Goal: Navigation & Orientation: Find specific page/section

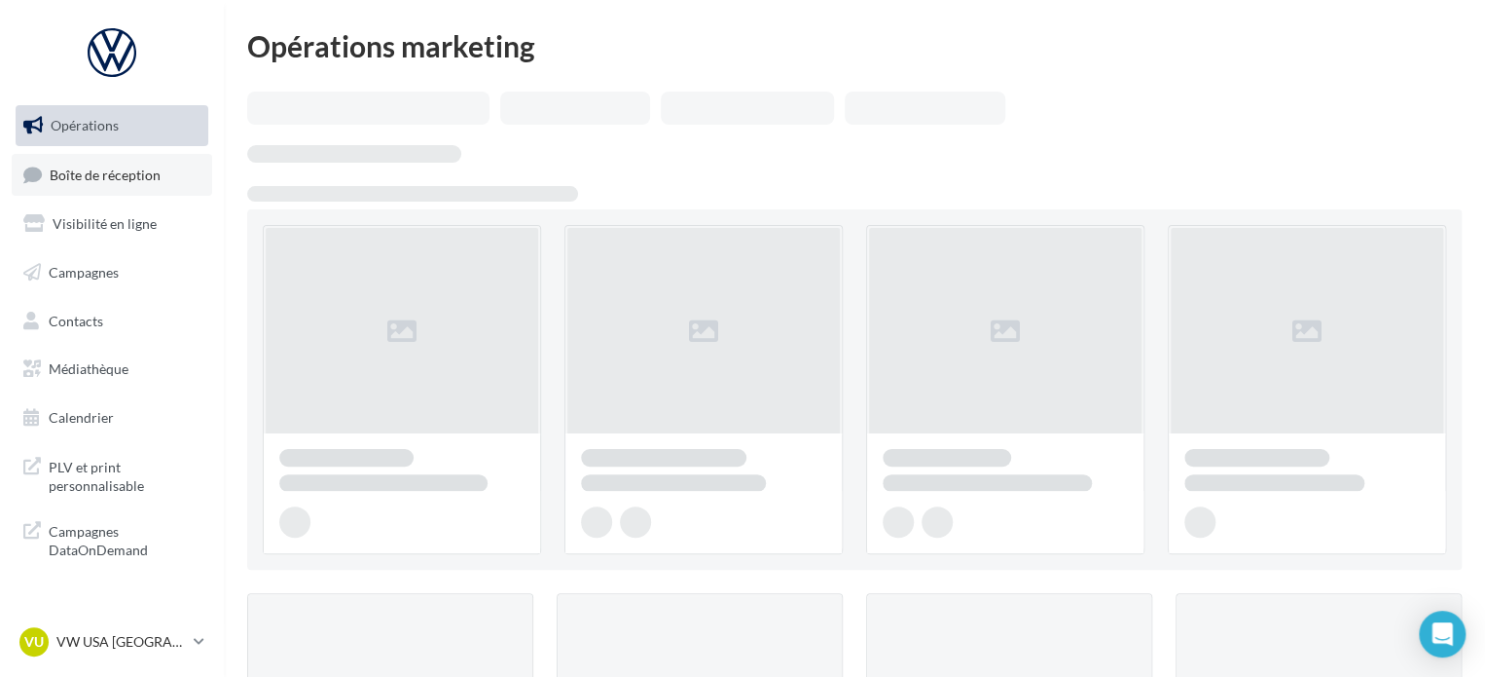
click at [160, 181] on link "Boîte de réception" at bounding box center [112, 175] width 201 height 42
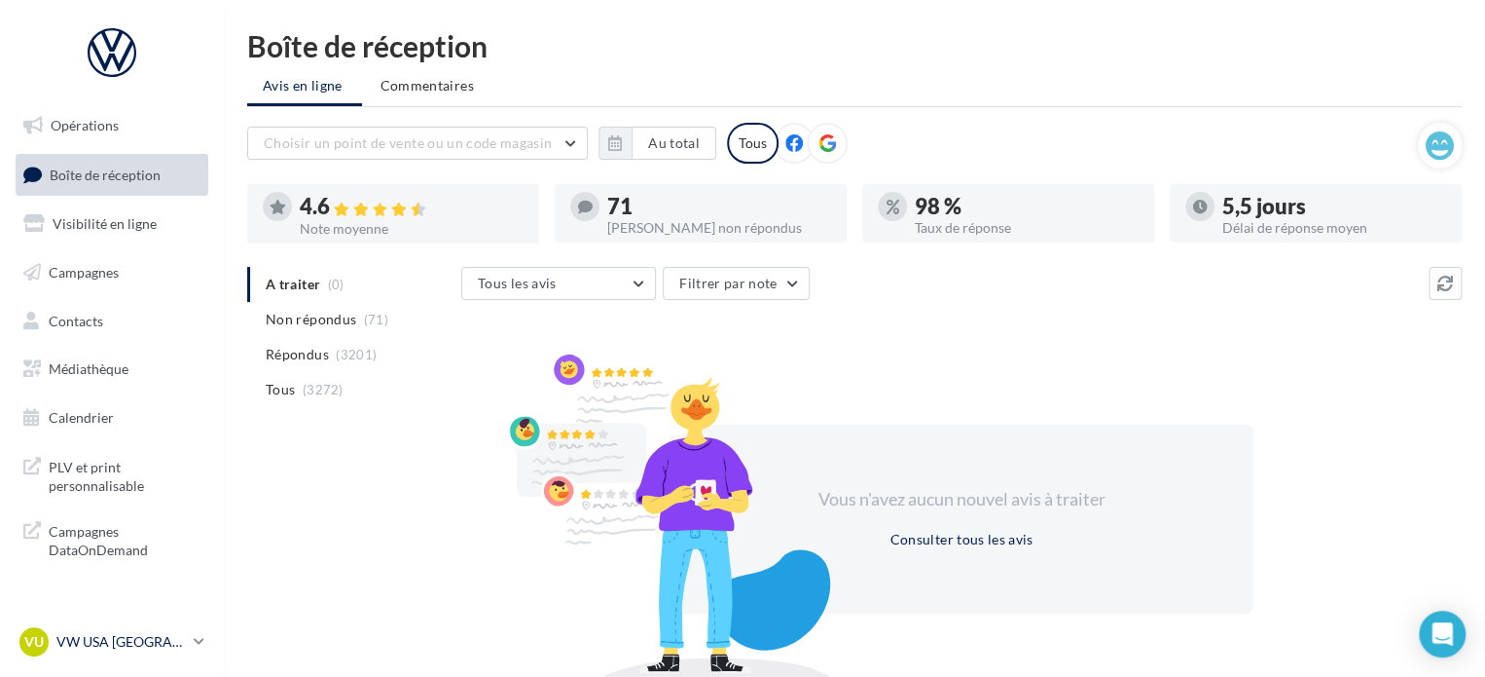
click at [128, 631] on div "VU VW USA TOULOUSE vw-tou-dup" at bounding box center [102, 641] width 166 height 29
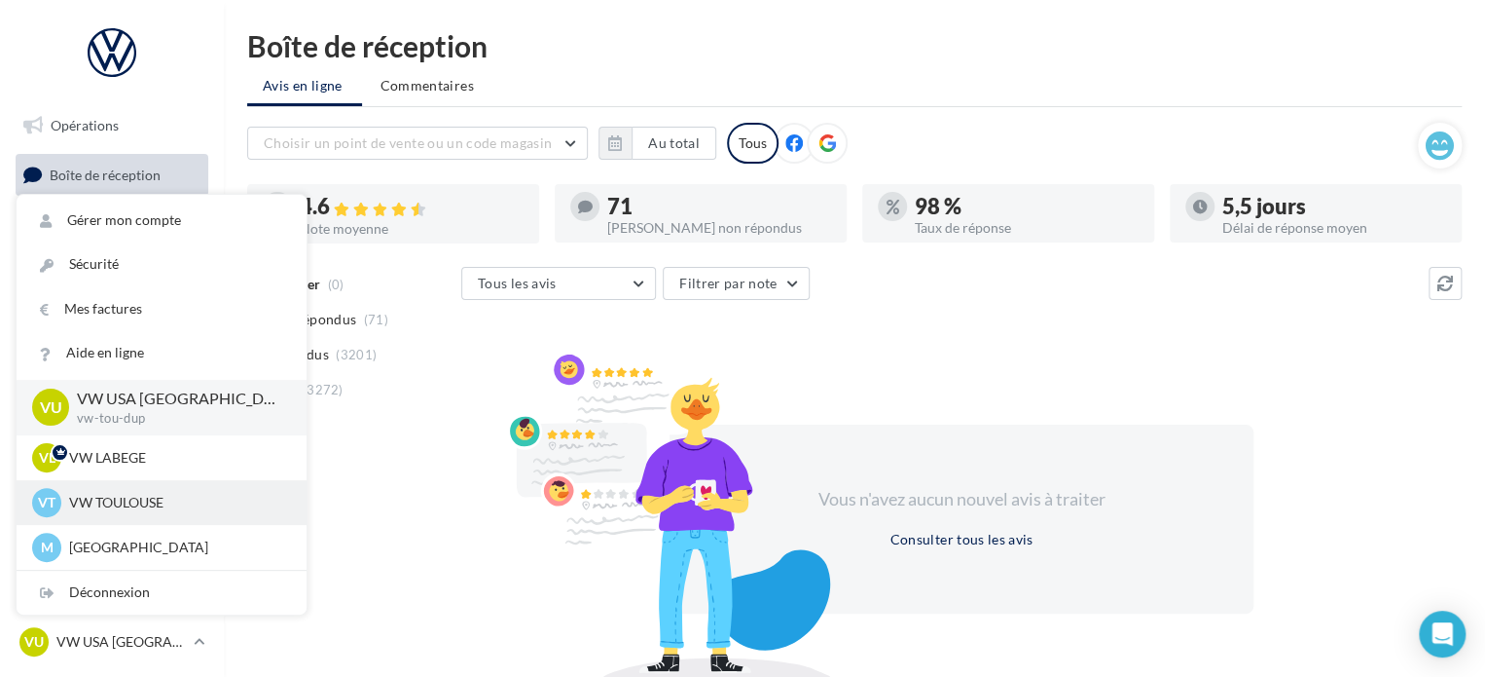
click at [165, 494] on p "VW TOULOUSE" at bounding box center [176, 502] width 214 height 19
